Goal: Task Accomplishment & Management: Manage account settings

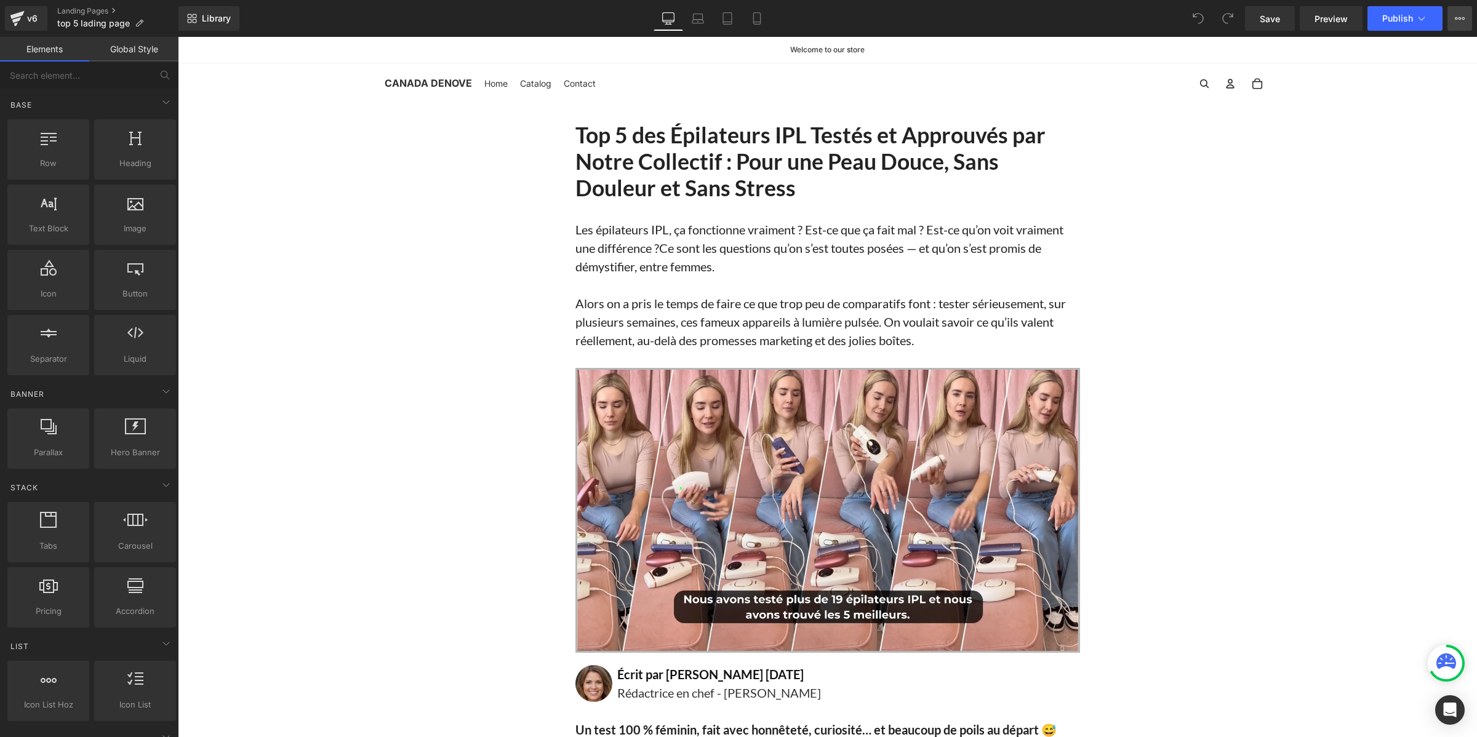
click at [1459, 17] on icon at bounding box center [1460, 19] width 10 height 10
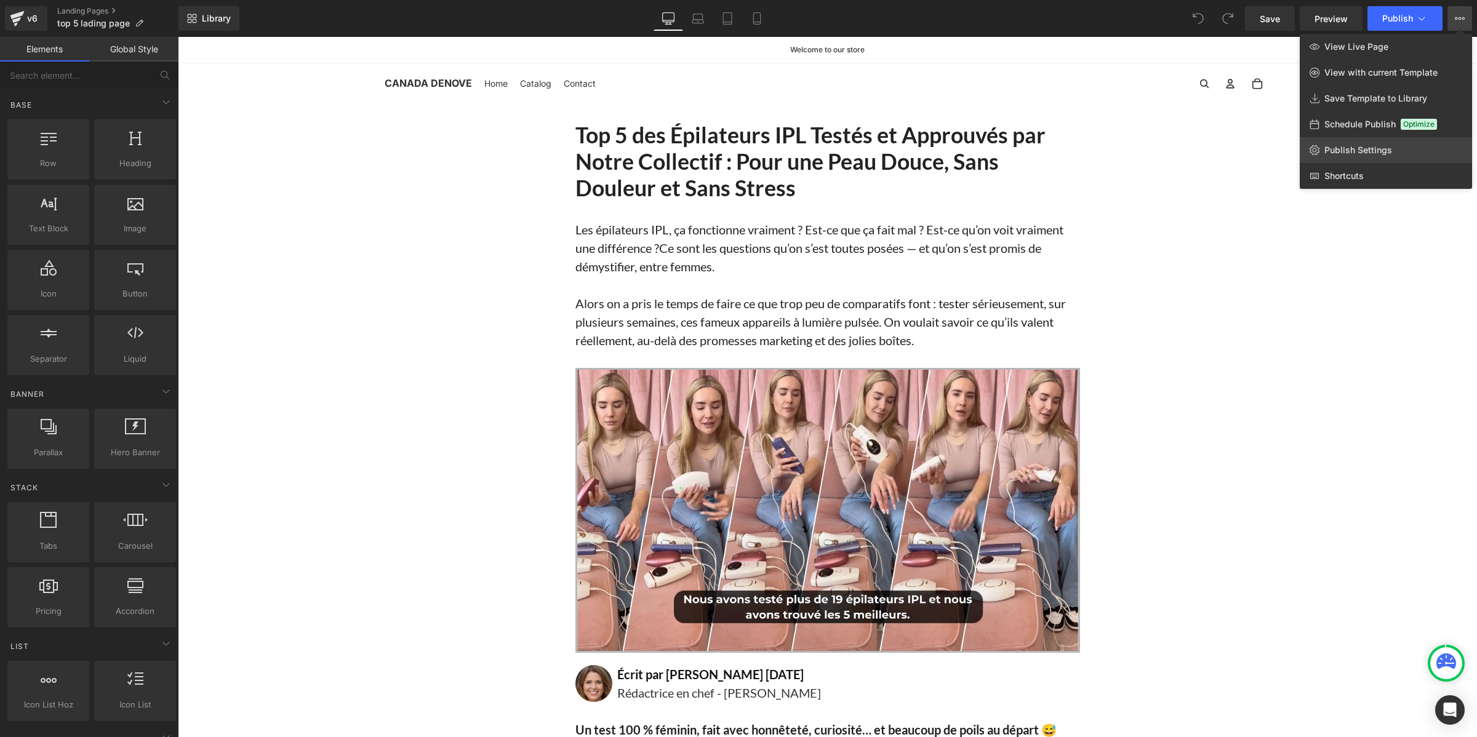
click at [1374, 153] on span "Publish Settings" at bounding box center [1359, 150] width 68 height 11
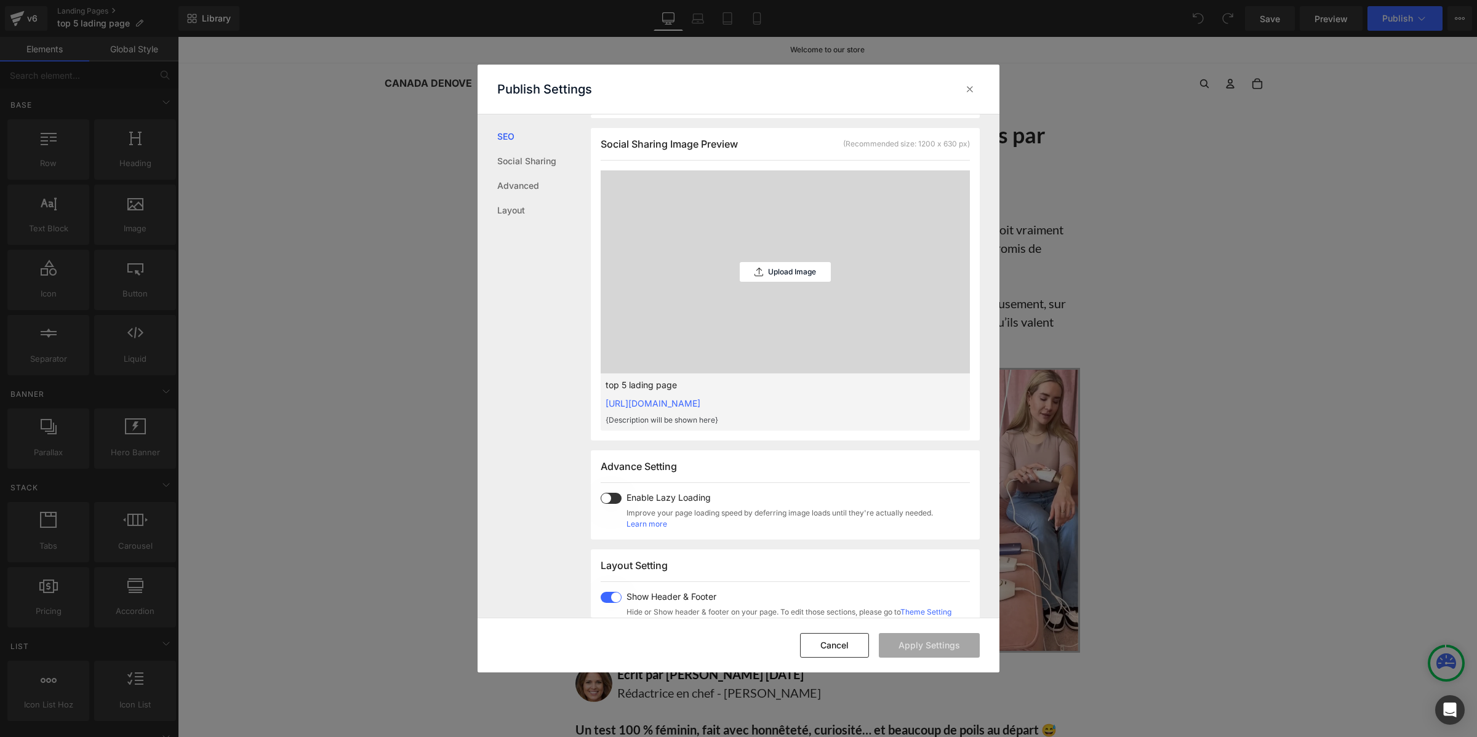
scroll to position [539, 0]
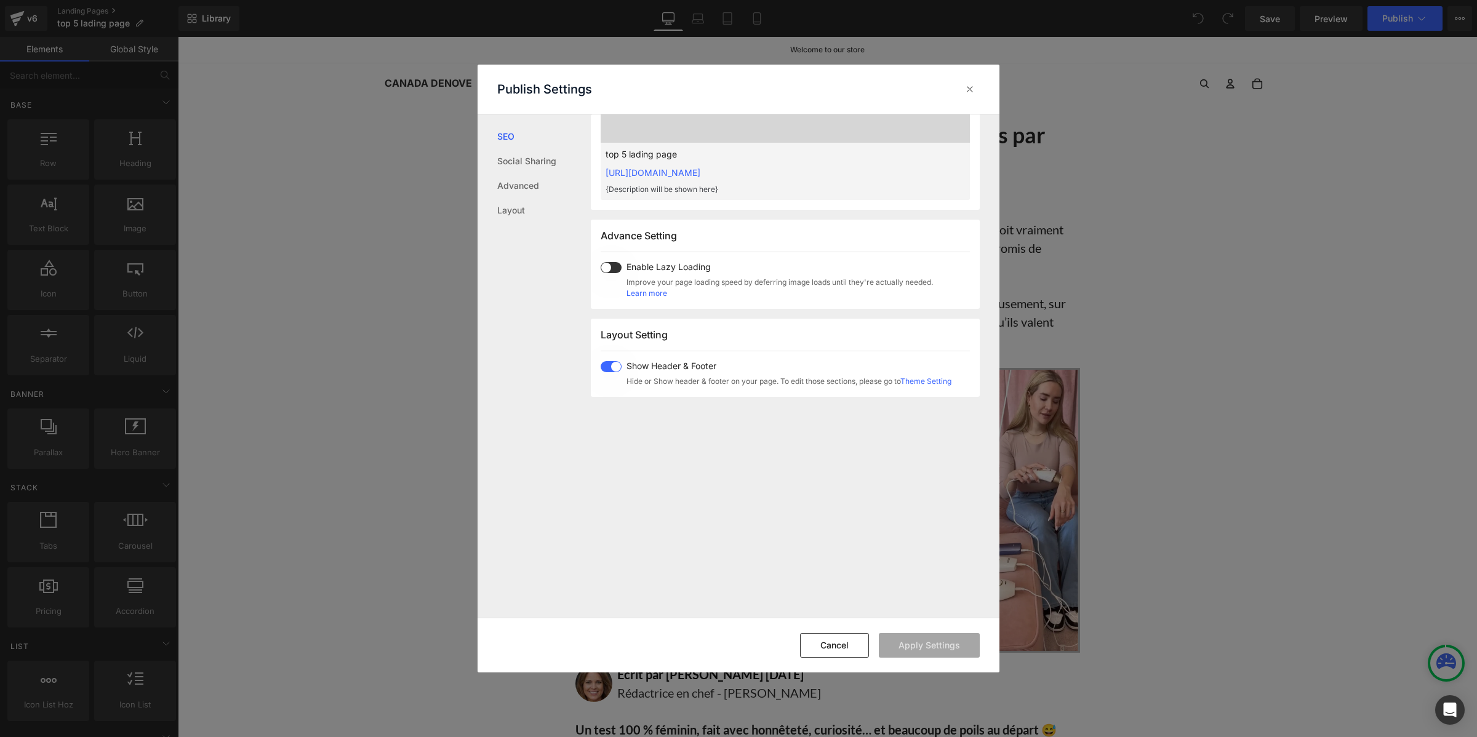
click at [611, 363] on span at bounding box center [611, 366] width 21 height 11
click at [919, 642] on button "Apply Settings" at bounding box center [929, 645] width 101 height 25
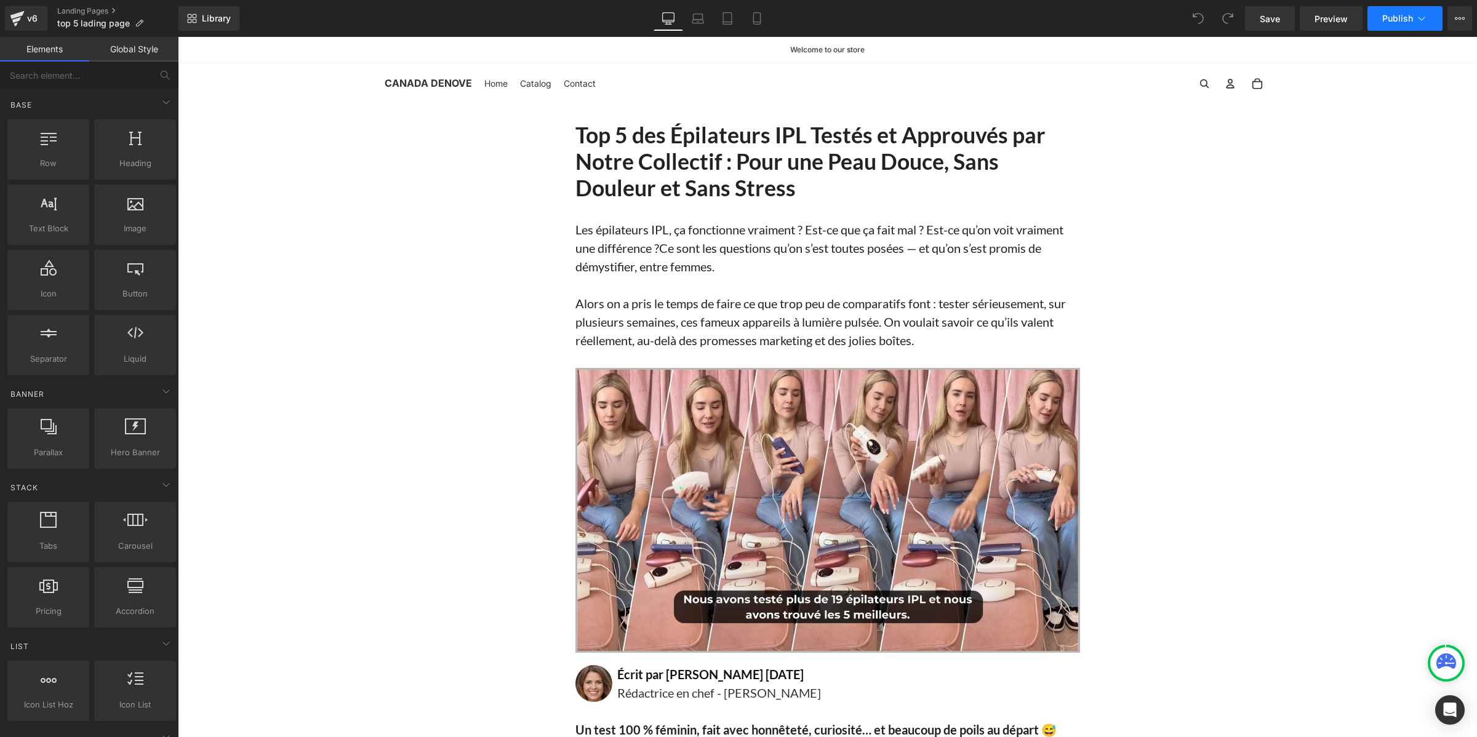
click at [1398, 12] on button "Publish" at bounding box center [1405, 18] width 75 height 25
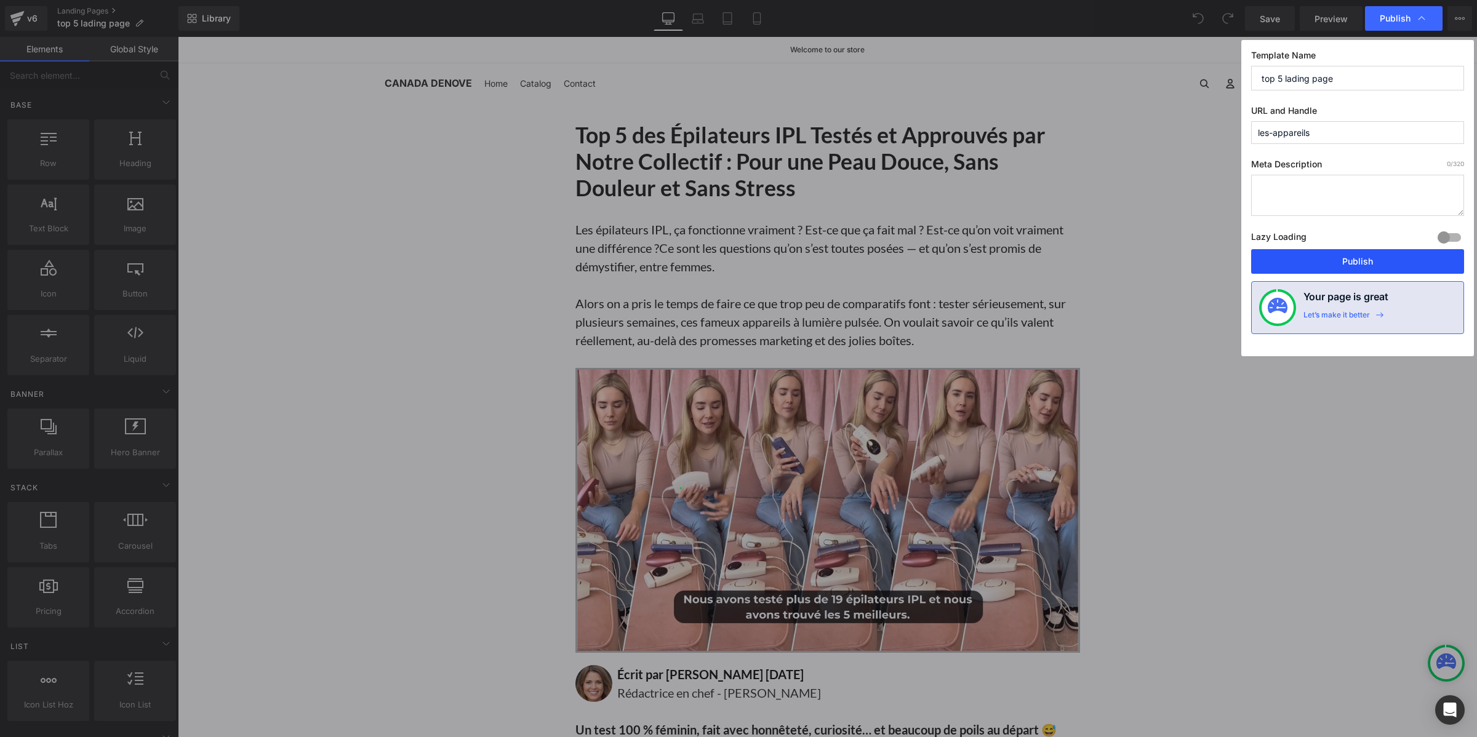
click at [1365, 259] on button "Publish" at bounding box center [1357, 261] width 213 height 25
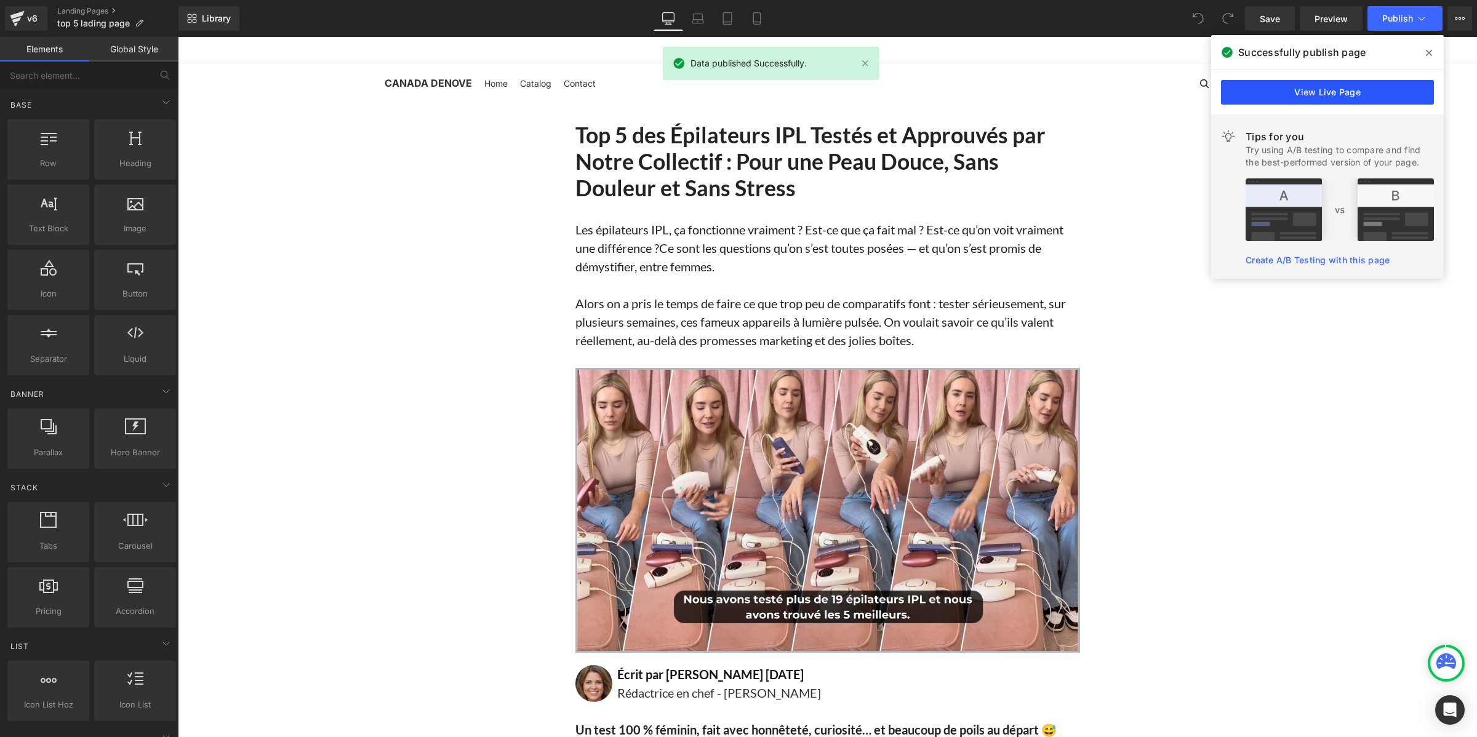
click at [1311, 94] on link "View Live Page" at bounding box center [1327, 92] width 213 height 25
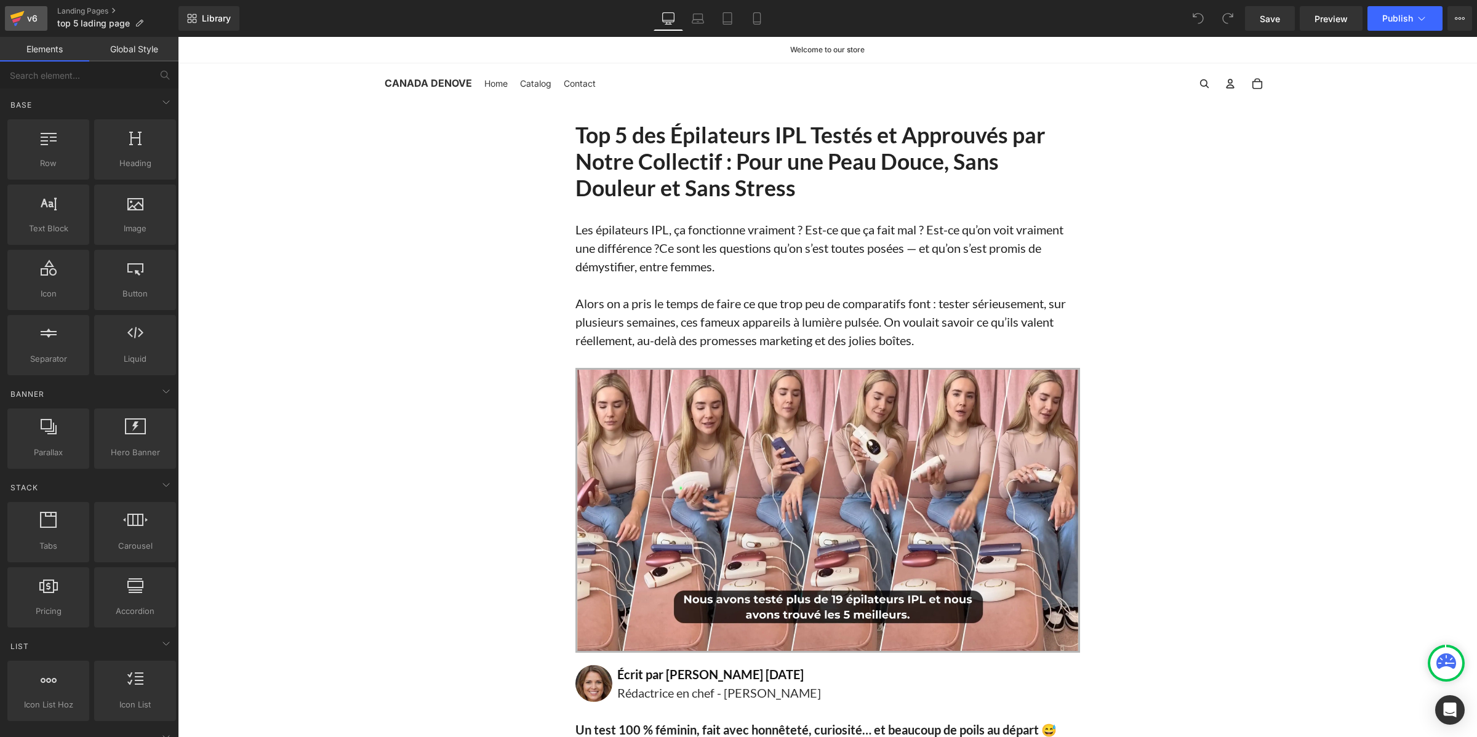
click at [32, 22] on div "v6" at bounding box center [32, 18] width 15 height 16
